Goal: Task Accomplishment & Management: Manage account settings

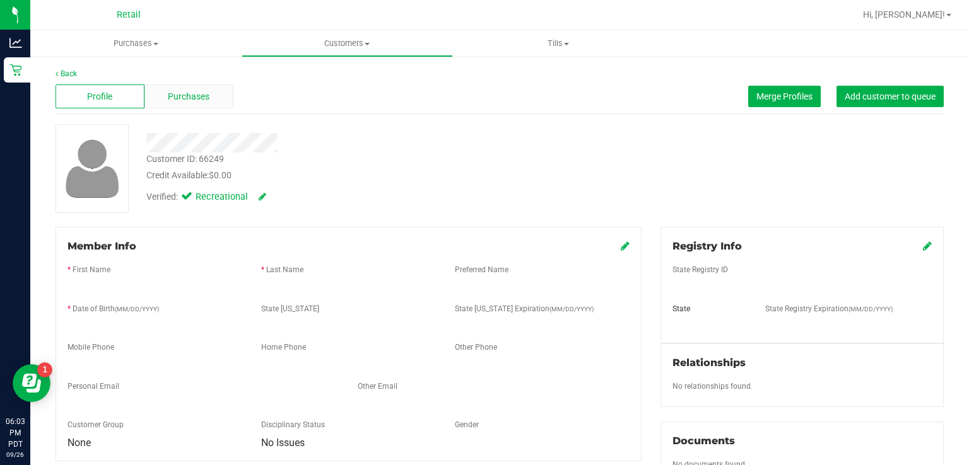
click at [203, 98] on span "Purchases" at bounding box center [189, 96] width 42 height 13
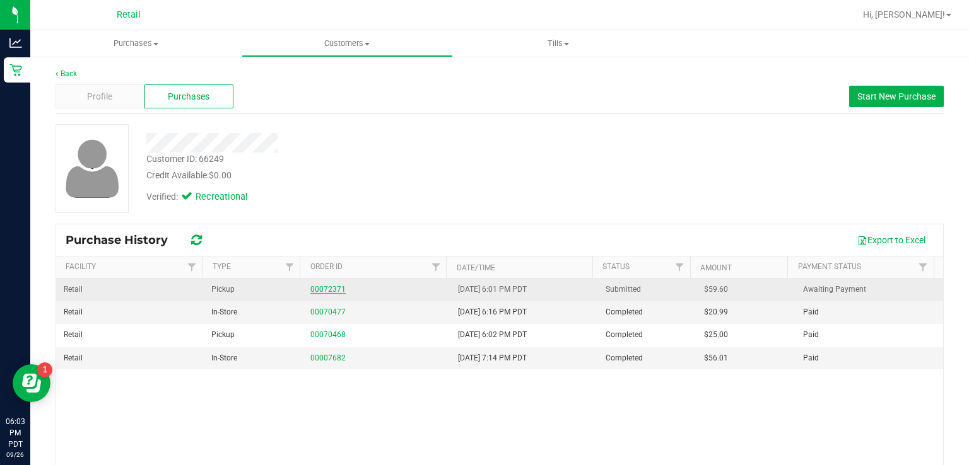
click at [335, 289] on link "00072371" at bounding box center [327, 289] width 35 height 9
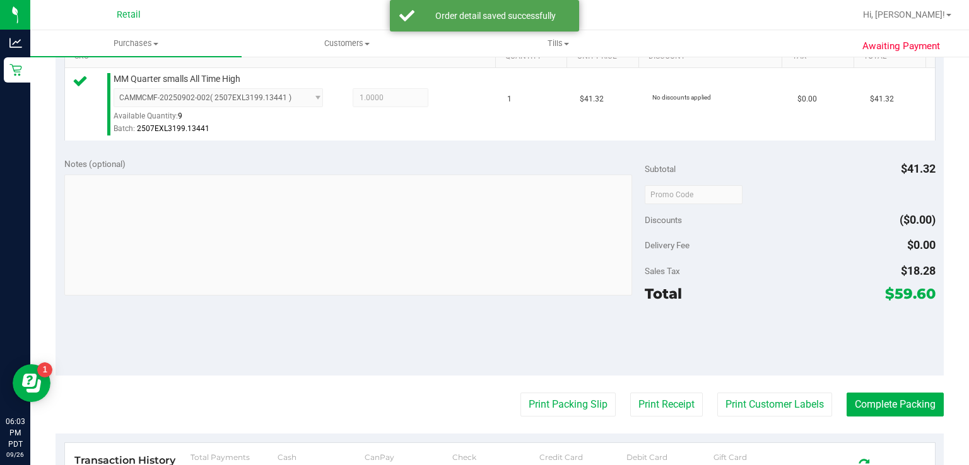
scroll to position [332, 0]
click at [552, 411] on button "Print Packing Slip" at bounding box center [567, 404] width 95 height 24
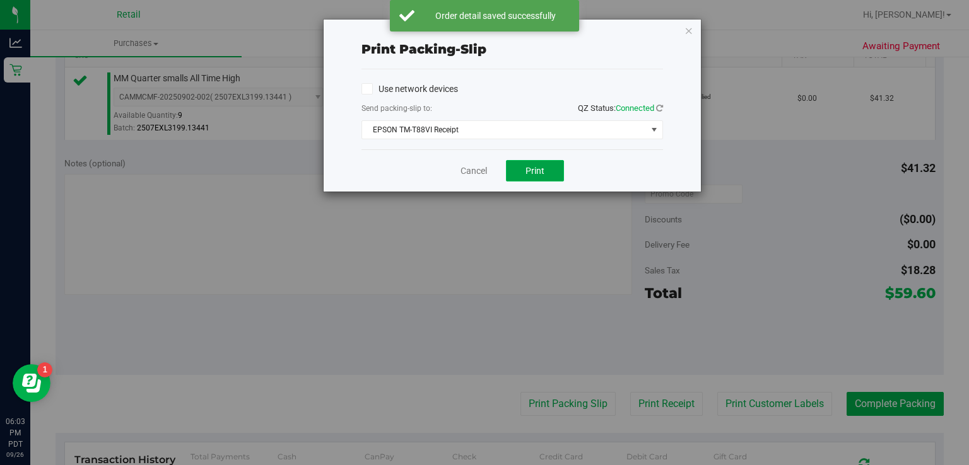
click at [541, 163] on button "Print" at bounding box center [535, 170] width 58 height 21
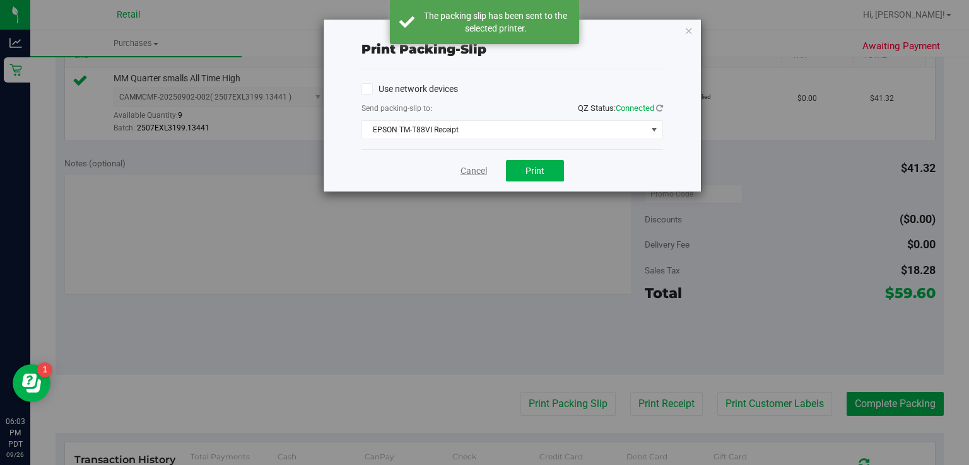
click at [480, 173] on link "Cancel" at bounding box center [473, 171] width 26 height 13
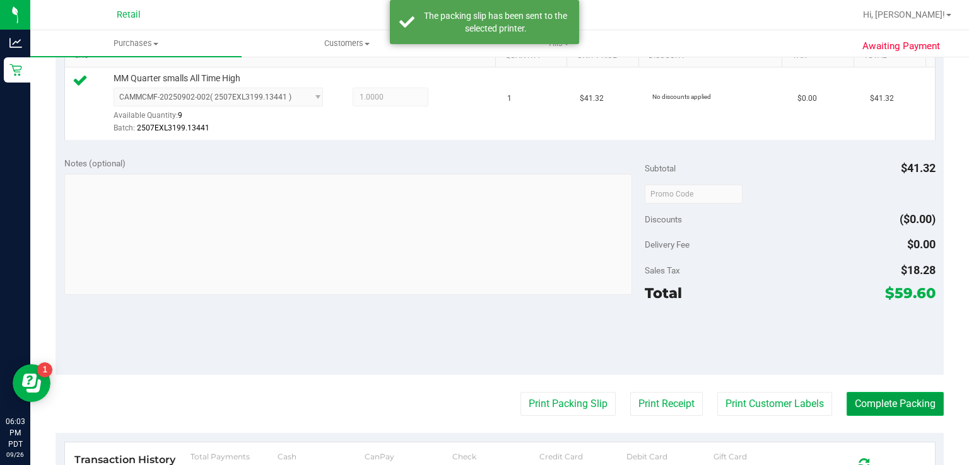
click at [878, 404] on button "Complete Packing" at bounding box center [894, 404] width 97 height 24
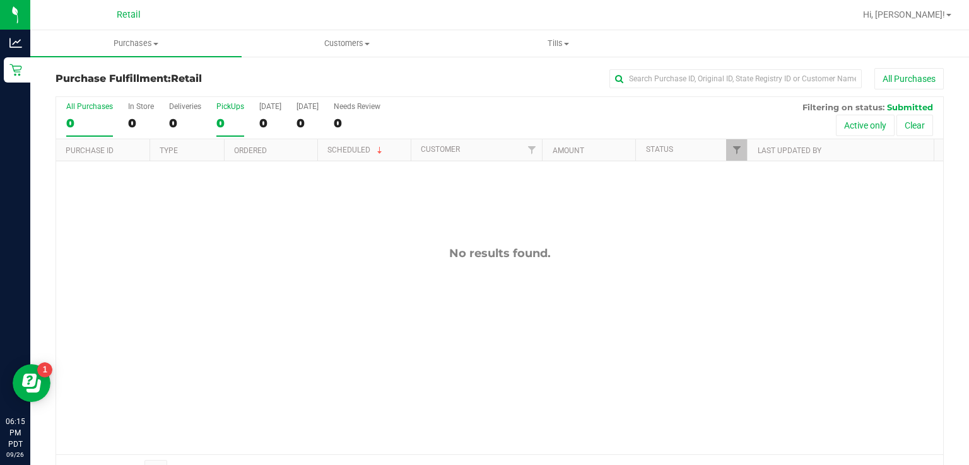
click at [224, 116] on div "0" at bounding box center [230, 123] width 28 height 15
click at [0, 0] on input "PickUps 0" at bounding box center [0, 0] width 0 height 0
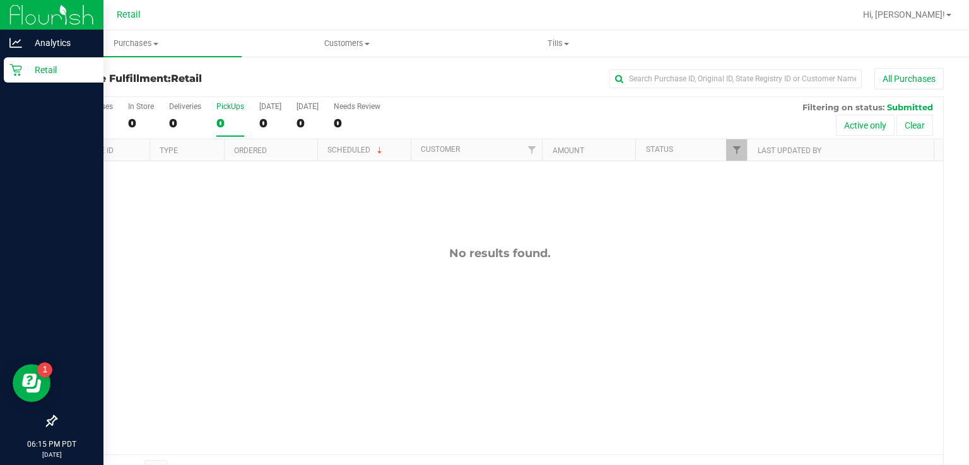
click at [20, 79] on div "Retail" at bounding box center [54, 69] width 100 height 25
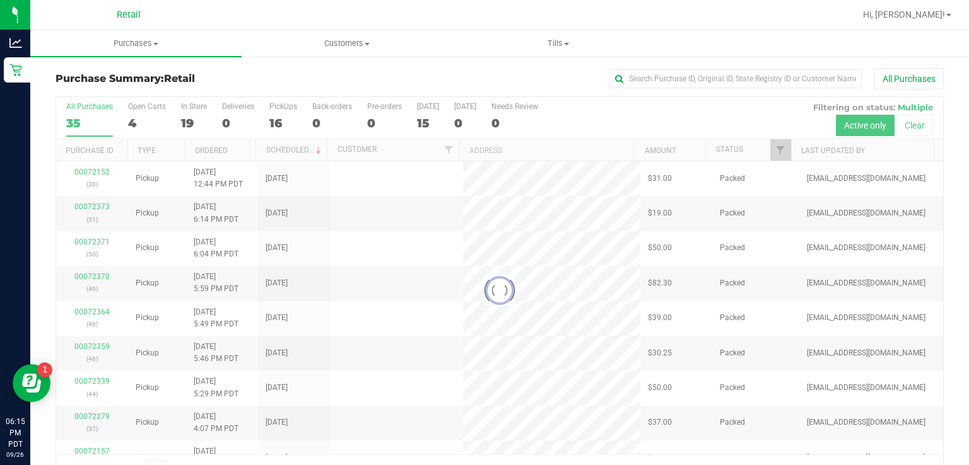
click at [233, 118] on div at bounding box center [499, 291] width 887 height 388
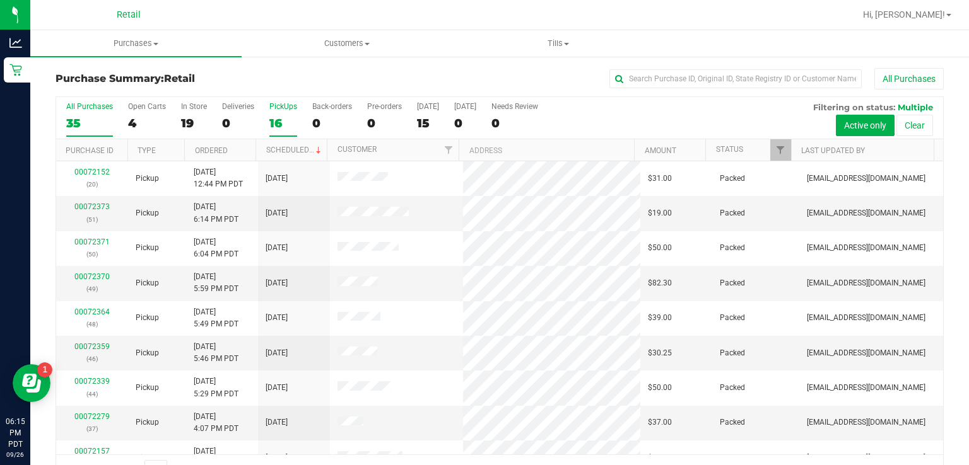
click at [274, 125] on div "16" at bounding box center [283, 123] width 28 height 15
click at [0, 0] on input "PickUps 16" at bounding box center [0, 0] width 0 height 0
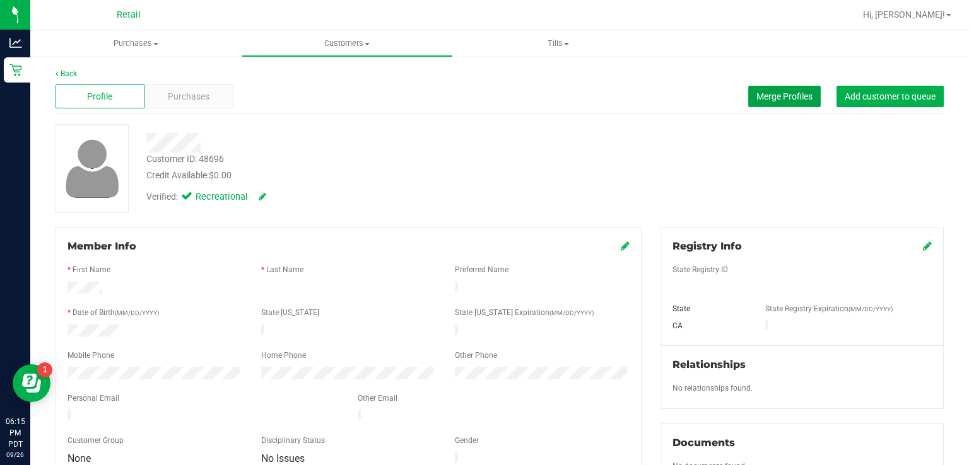
click at [767, 96] on span "Merge Profiles" at bounding box center [784, 96] width 56 height 10
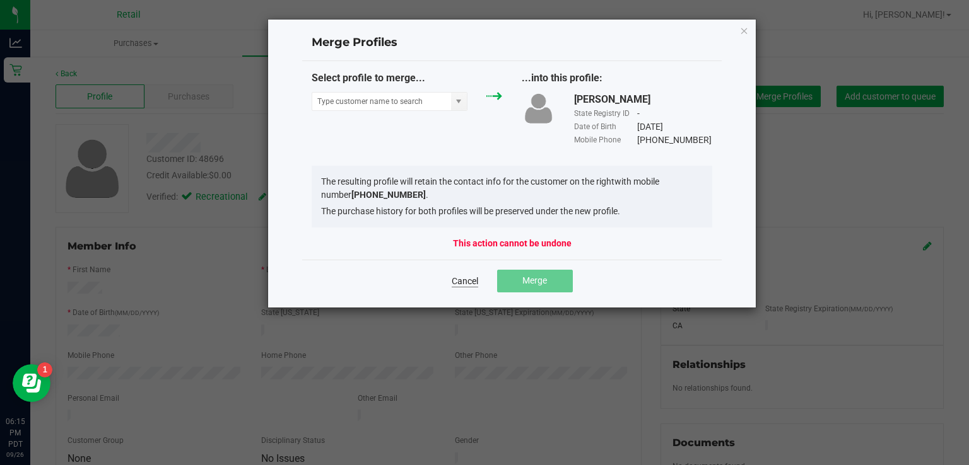
click at [457, 283] on link "Cancel" at bounding box center [465, 281] width 26 height 13
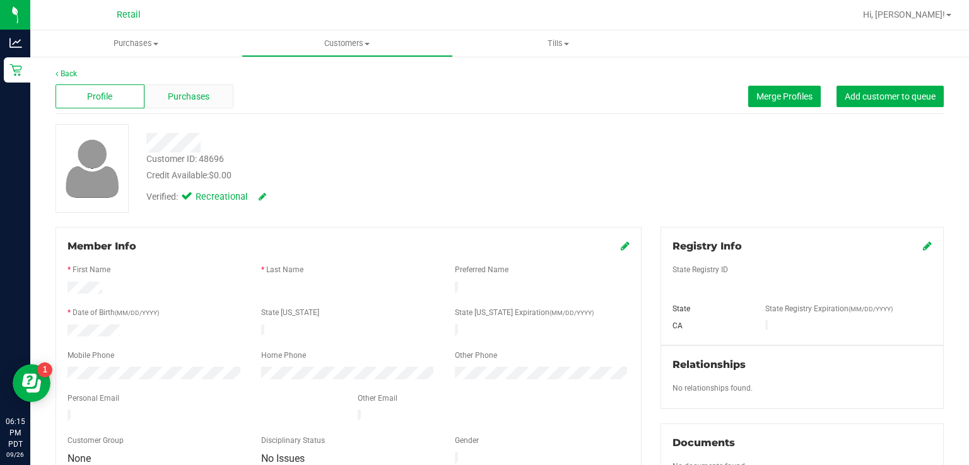
click at [189, 88] on div "Purchases" at bounding box center [188, 97] width 89 height 24
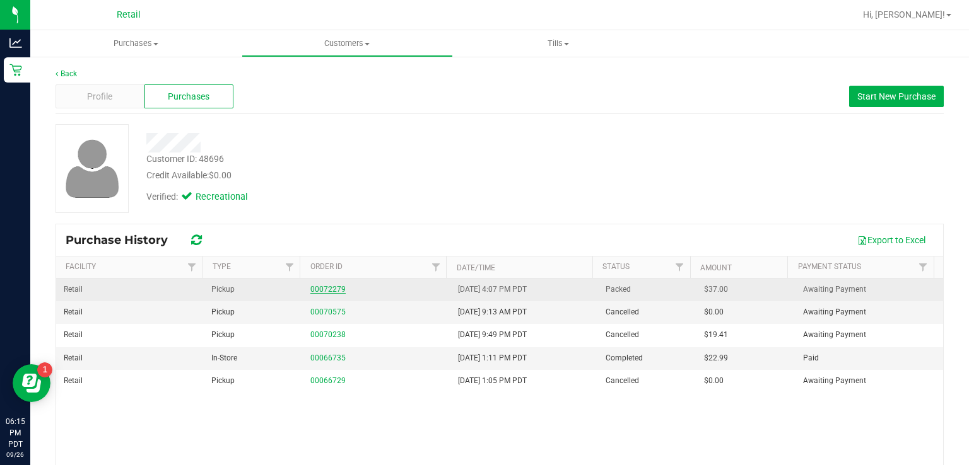
click at [322, 288] on link "00072279" at bounding box center [327, 289] width 35 height 9
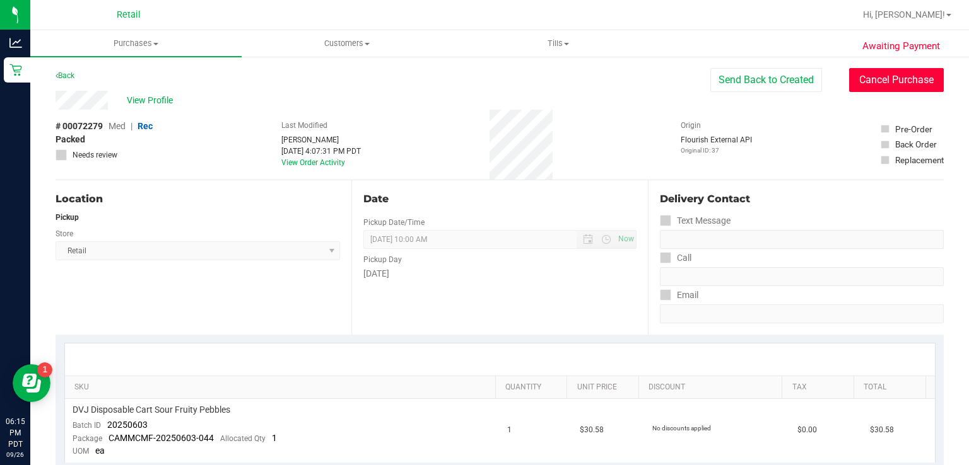
click at [868, 83] on button "Cancel Purchase" at bounding box center [896, 80] width 95 height 24
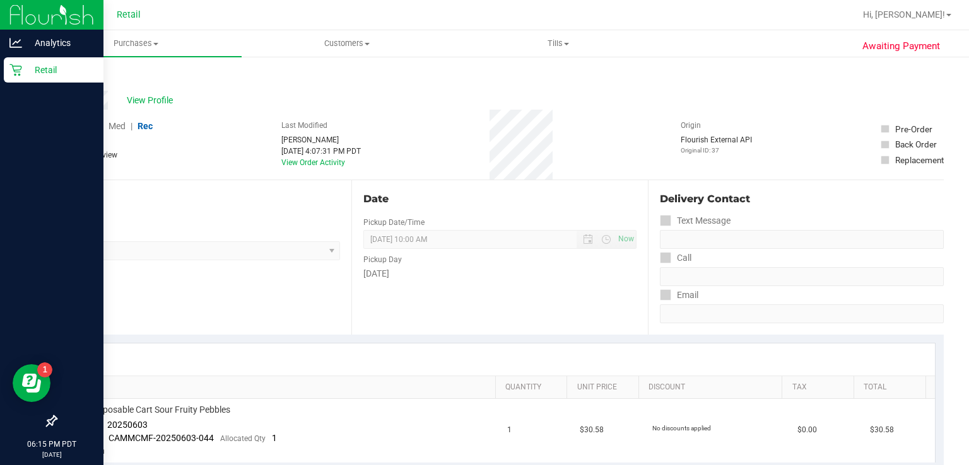
click at [4, 61] on div "Retail" at bounding box center [54, 69] width 100 height 25
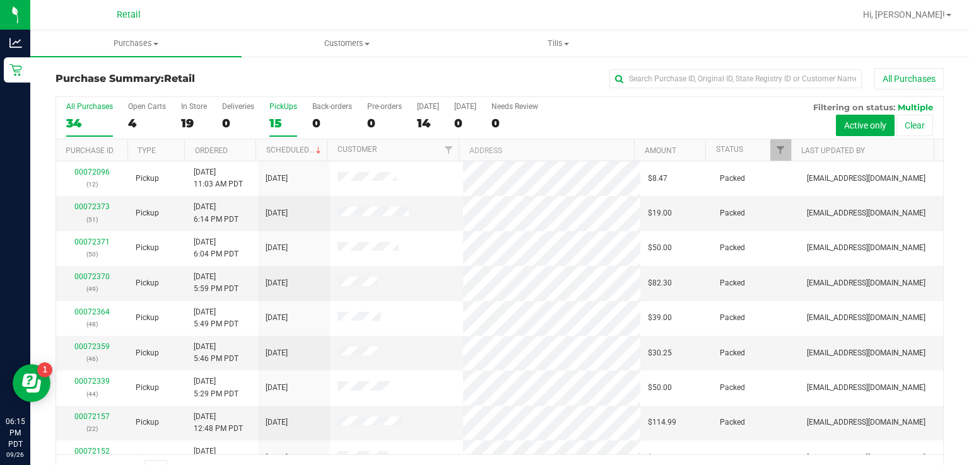
click at [286, 130] on div "15" at bounding box center [283, 123] width 28 height 15
click at [0, 0] on input "PickUps 15" at bounding box center [0, 0] width 0 height 0
